Goal: Task Accomplishment & Management: Manage account settings

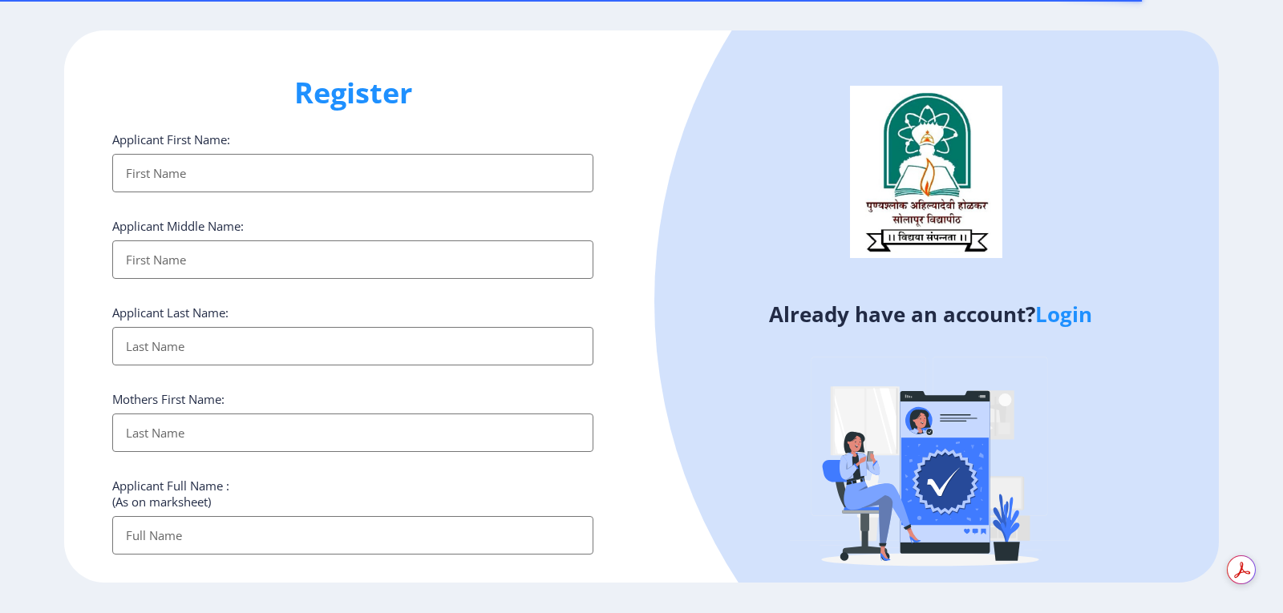
select select
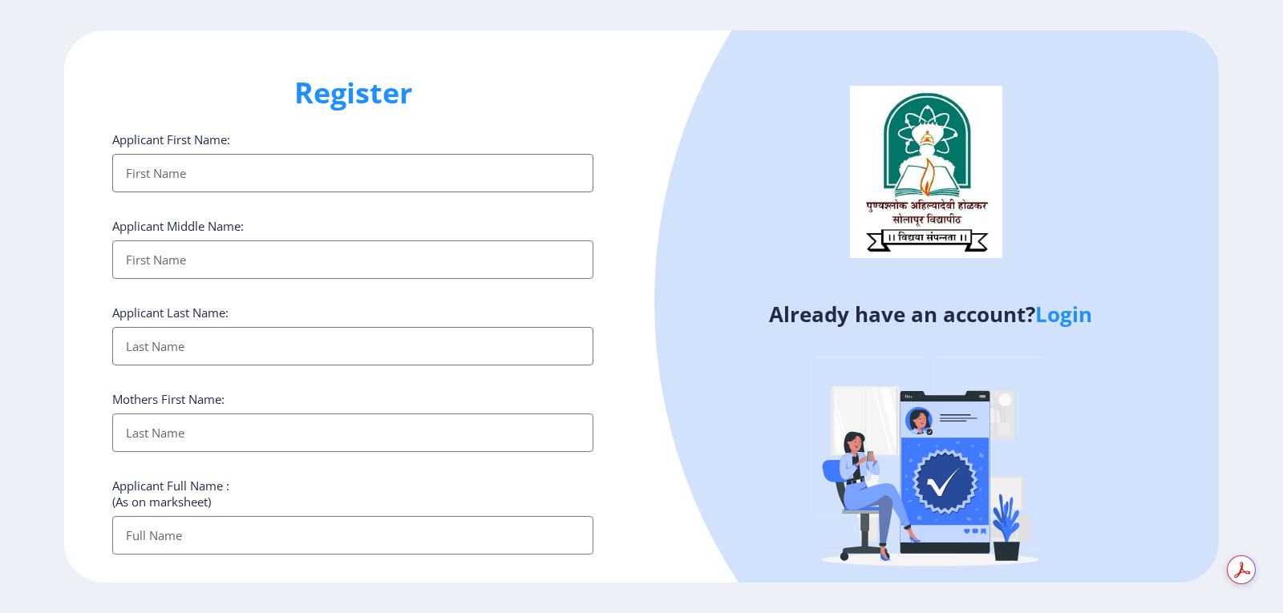
click at [1077, 313] on link "Login" at bounding box center [1063, 314] width 57 height 29
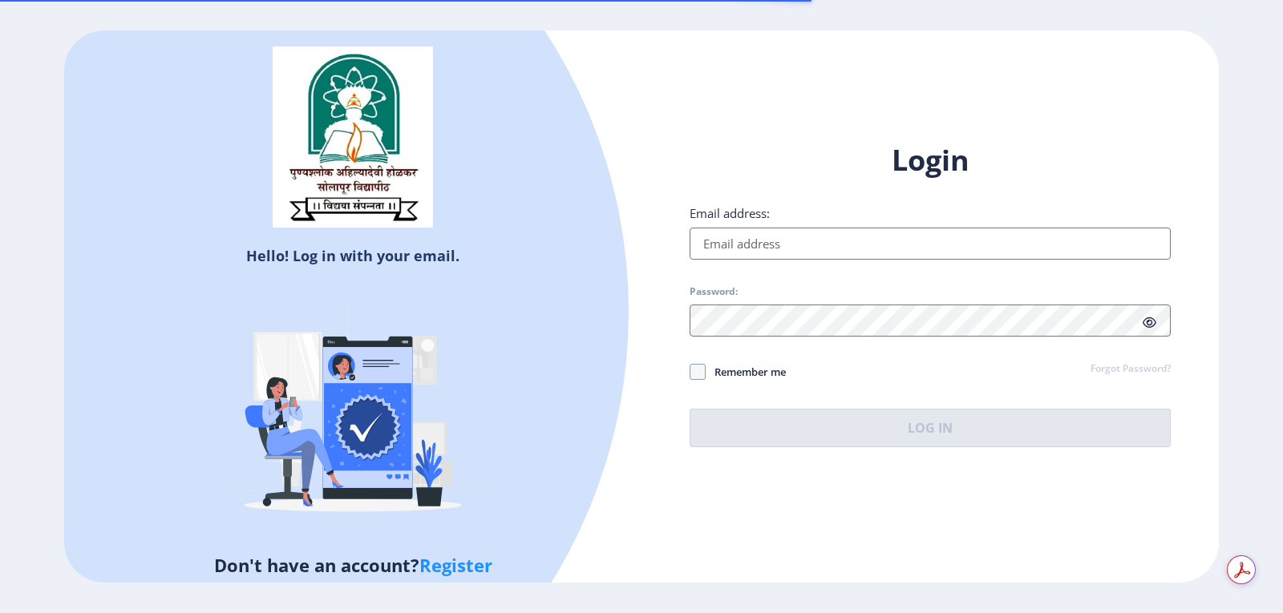
type input "[EMAIL_ADDRESS][DOMAIN_NAME]"
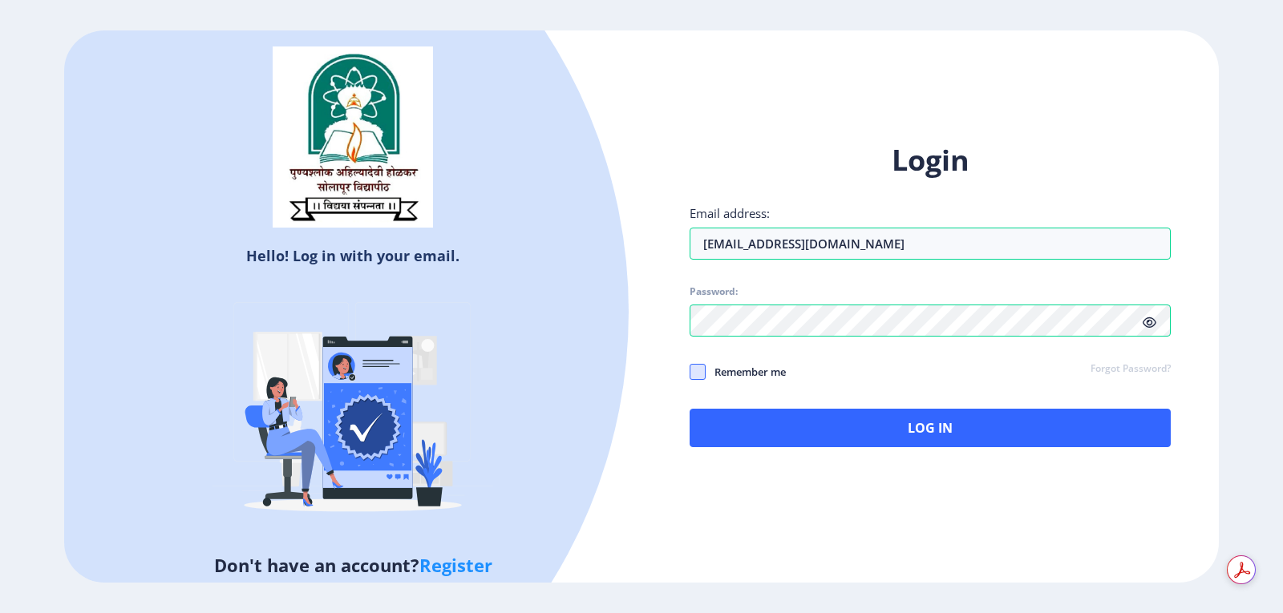
click at [695, 372] on span at bounding box center [697, 372] width 16 height 16
click at [690, 372] on input "Remember me" at bounding box center [689, 371] width 1 height 1
checkbox input "true"
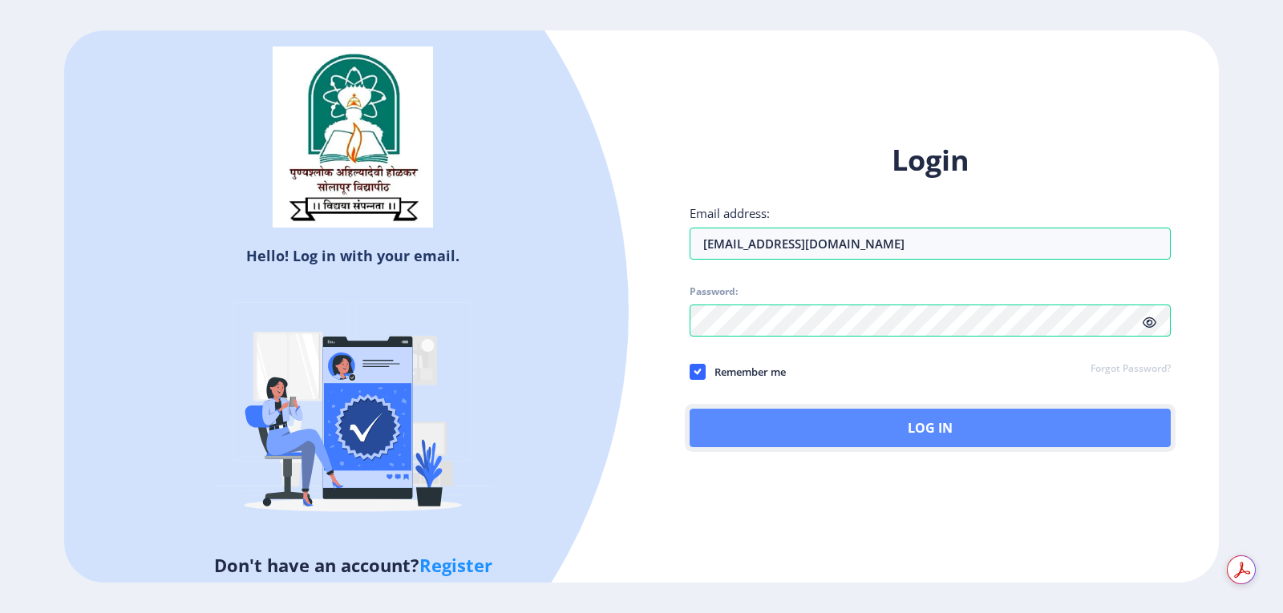
click at [943, 422] on button "Log In" at bounding box center [929, 428] width 481 height 38
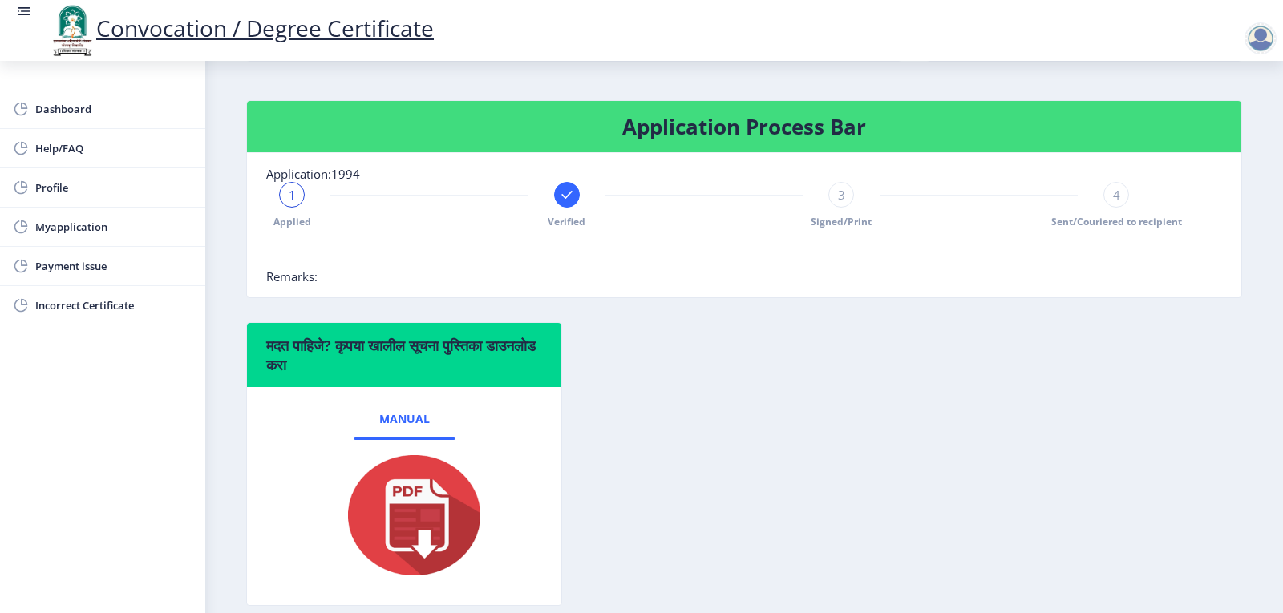
scroll to position [386, 0]
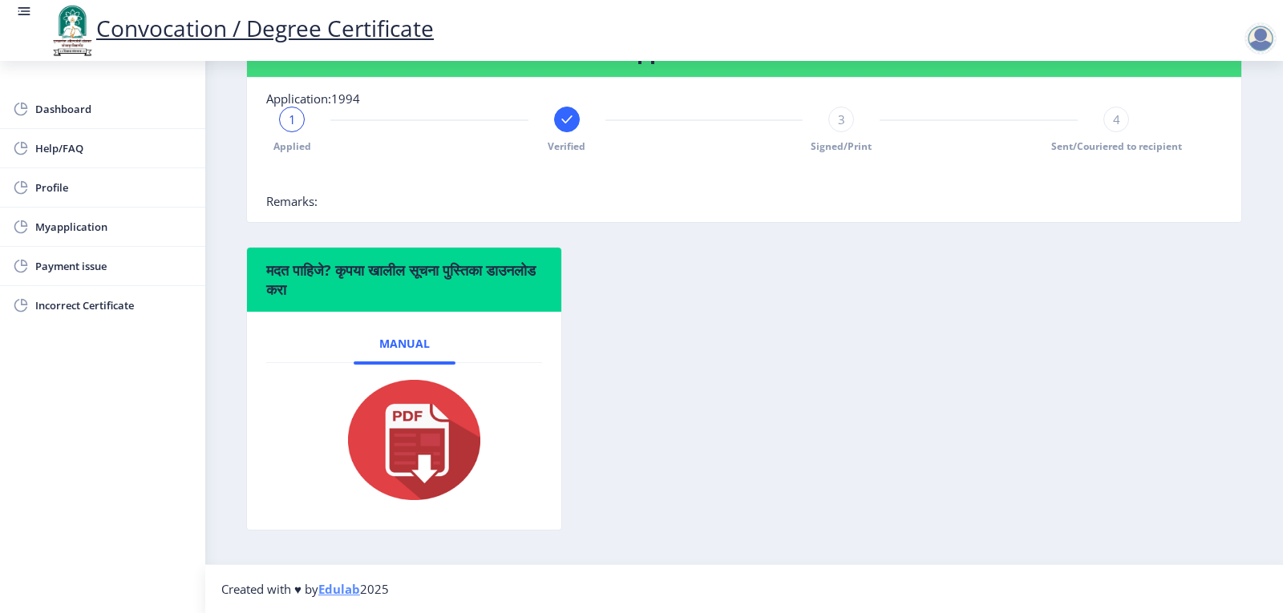
click at [434, 452] on img at bounding box center [404, 440] width 160 height 128
